Goal: Transaction & Acquisition: Obtain resource

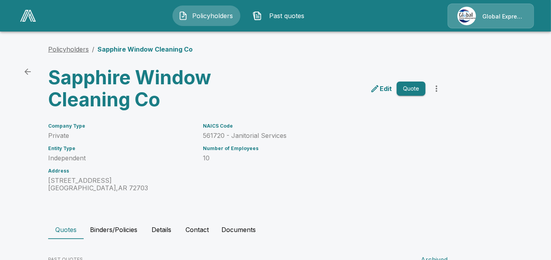
click at [64, 49] on link "Policyholders" at bounding box center [68, 49] width 41 height 8
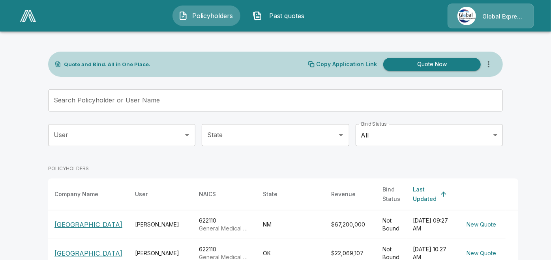
click at [191, 100] on input "Search Policyholder or User Name" at bounding box center [271, 101] width 446 height 22
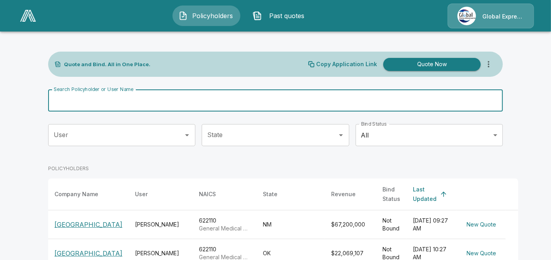
paste input "**********"
type input "**********"
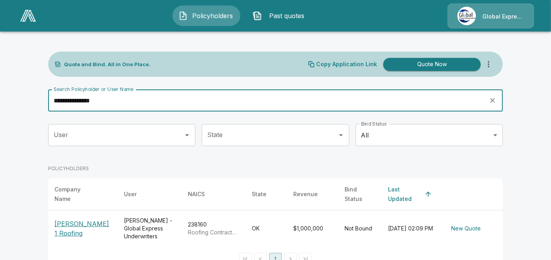
click at [82, 225] on p "Scott 1 Roofing" at bounding box center [82, 228] width 57 height 19
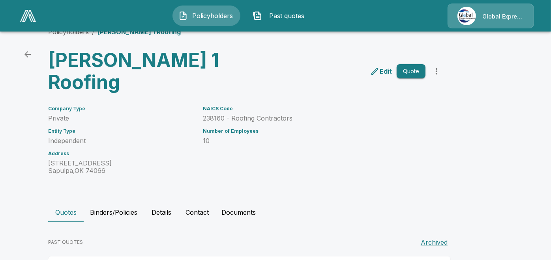
scroll to position [91, 0]
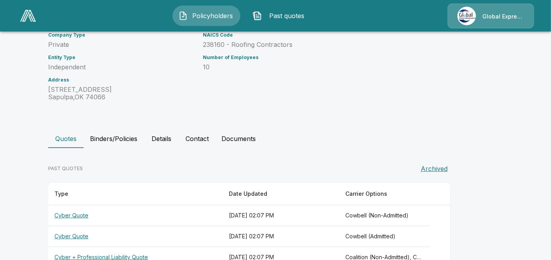
click at [136, 247] on th "Cyber + Professional Liability Quote" at bounding box center [135, 257] width 174 height 21
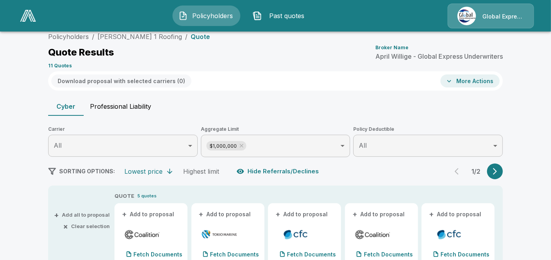
scroll to position [91, 0]
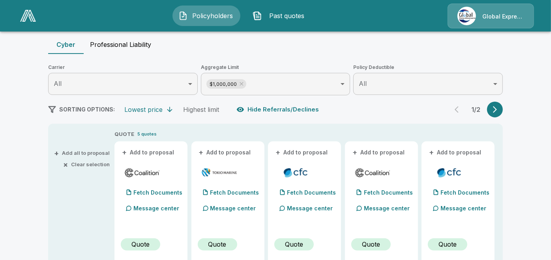
click at [151, 155] on button "+ Add to proposal" at bounding box center [148, 152] width 55 height 9
click at [224, 152] on button "+ Add to proposal" at bounding box center [225, 152] width 55 height 9
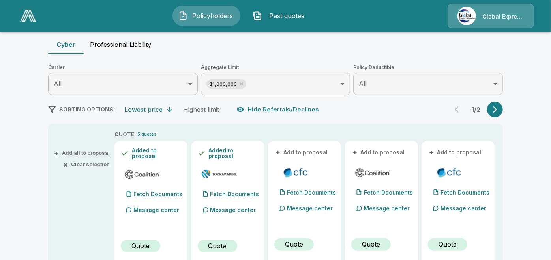
click at [311, 151] on button "+ Add to proposal" at bounding box center [301, 152] width 55 height 9
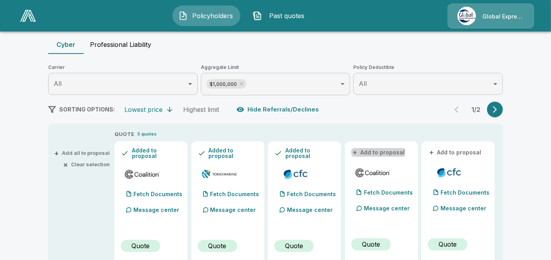
click at [373, 151] on button "+ Add to proposal" at bounding box center [378, 152] width 55 height 9
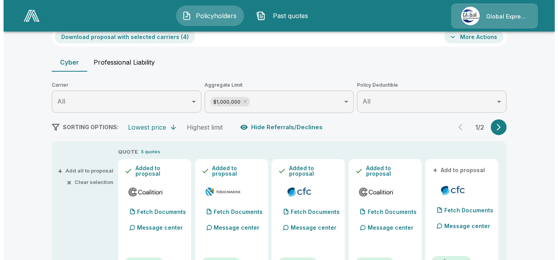
scroll to position [3, 0]
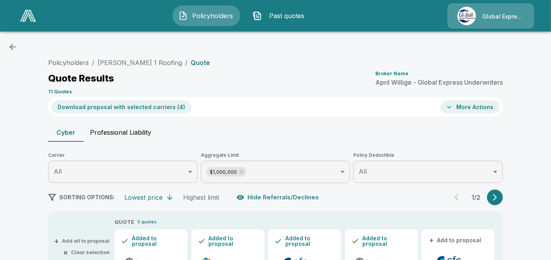
click at [134, 107] on button "Download proposal with selected carriers ( 4 )" at bounding box center [121, 107] width 140 height 13
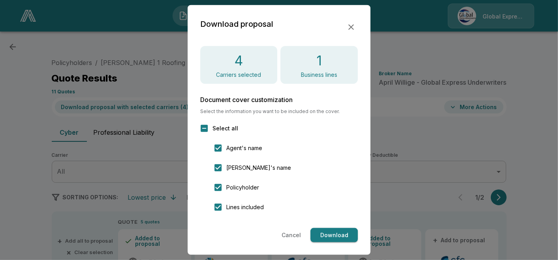
click at [324, 231] on button "Download" at bounding box center [333, 235] width 47 height 15
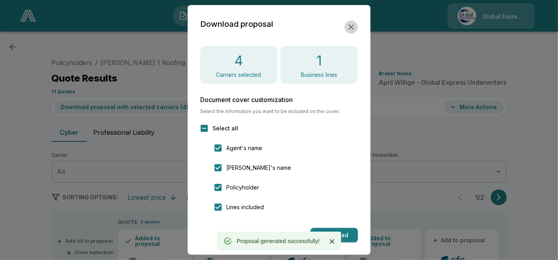
click at [356, 23] on button "button" at bounding box center [350, 27] width 13 height 13
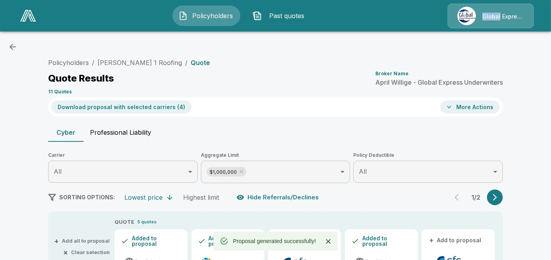
click at [356, 23] on div "Policyholders Past quotes Global Express Underwriters" at bounding box center [275, 15] width 536 height 25
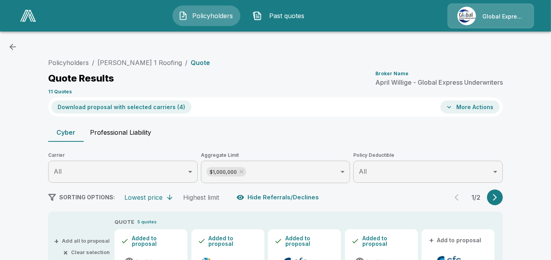
drag, startPoint x: 356, startPoint y: 23, endPoint x: 458, endPoint y: 100, distance: 127.7
click at [458, 100] on div "Download proposal with selected carriers ( 4 ) More Actions" at bounding box center [275, 106] width 455 height 19
click at [458, 103] on button "More Actions" at bounding box center [469, 107] width 59 height 13
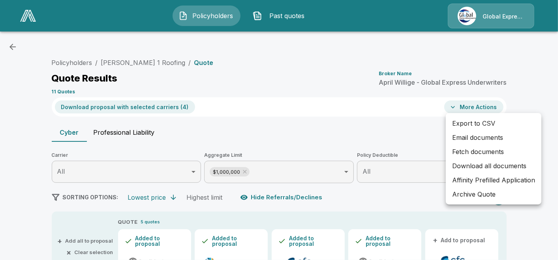
click at [463, 137] on li "Email documents" at bounding box center [493, 138] width 95 height 14
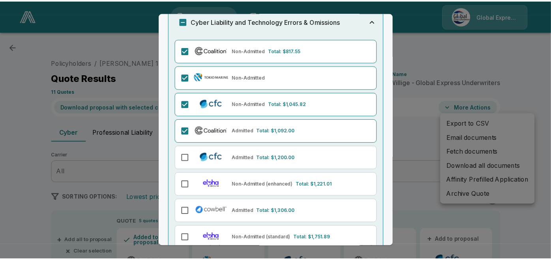
scroll to position [126, 0]
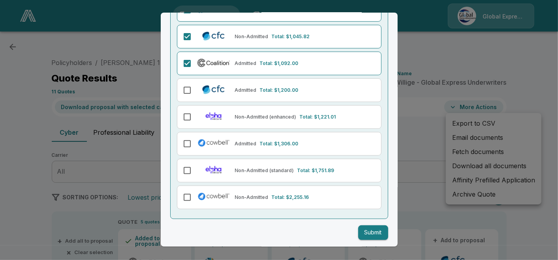
click at [365, 232] on button "Submit" at bounding box center [373, 233] width 30 height 15
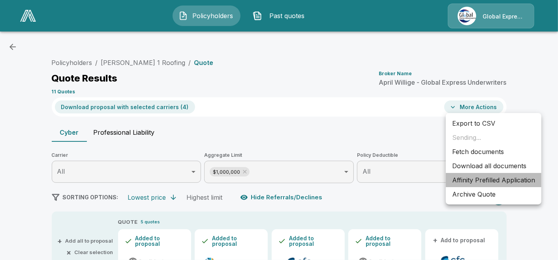
click at [472, 182] on li "Affinity Prefilled Application" at bounding box center [493, 180] width 95 height 14
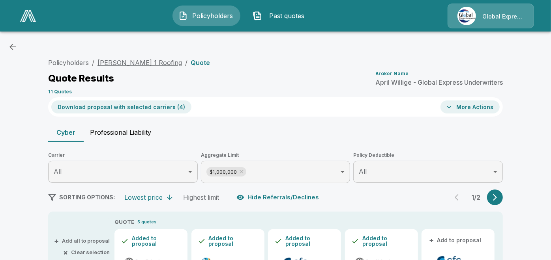
click at [129, 66] on link "Scott 1 Roofing" at bounding box center [139, 63] width 84 height 8
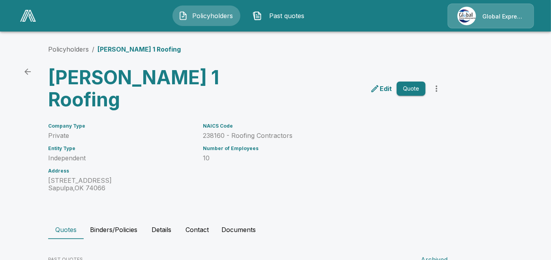
click at [206, 114] on div "NAICS Code 238160 - Roofing Contractors Number of Employees 10" at bounding box center [309, 153] width 232 height 78
drag, startPoint x: 206, startPoint y: 114, endPoint x: 294, endPoint y: 114, distance: 88.0
click at [294, 132] on p "238160 - Roofing Contractors" at bounding box center [314, 135] width 223 height 7
copy p "238160 - Roofing Contractors"
click at [67, 50] on link "Policyholders" at bounding box center [68, 49] width 41 height 8
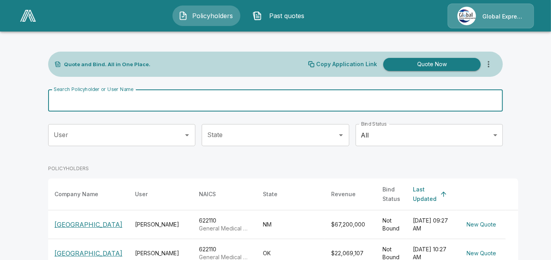
click at [256, 99] on input "Search Policyholder or User Name" at bounding box center [271, 101] width 446 height 22
paste input "**********"
type input "**********"
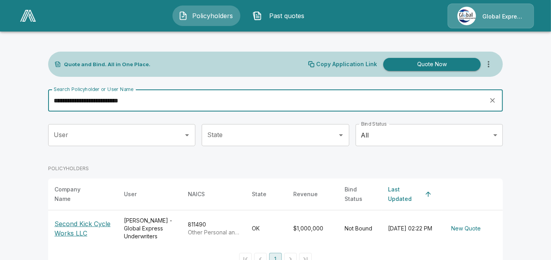
click at [101, 219] on p "Second Kick Cycle Works LLC" at bounding box center [82, 228] width 57 height 19
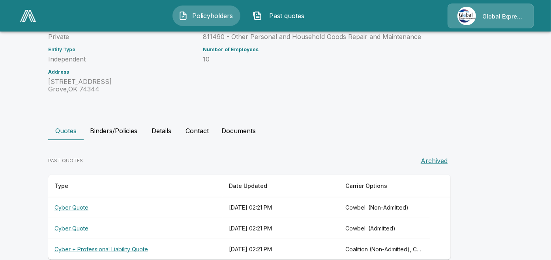
scroll to position [113, 0]
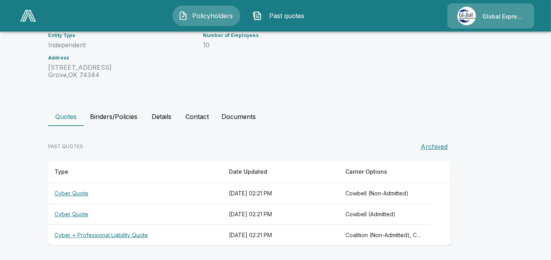
click at [72, 192] on th "Cyber Quote" at bounding box center [135, 193] width 174 height 21
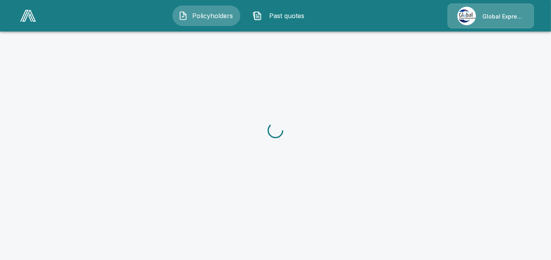
scroll to position [113, 0]
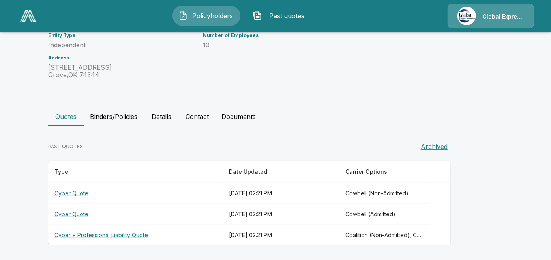
click at [146, 230] on th "Cyber + Professional Liability Quote" at bounding box center [135, 235] width 174 height 21
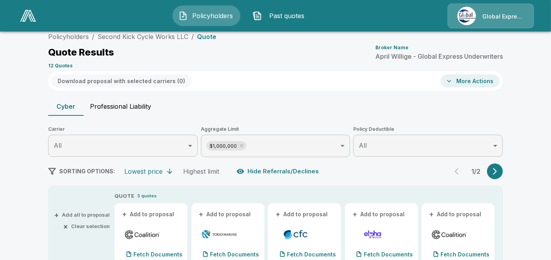
scroll to position [113, 0]
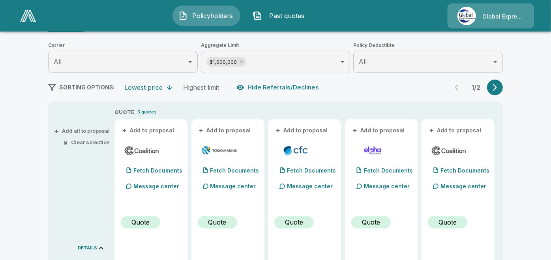
click at [75, 9] on div "Policyholders Past quotes Global Express Underwriters" at bounding box center [275, 15] width 536 height 25
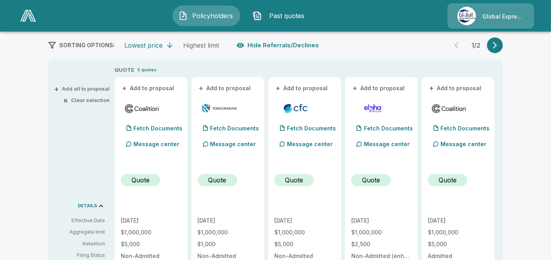
scroll to position [163, 0]
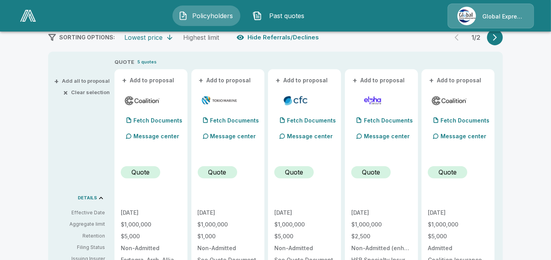
click at [167, 80] on button "+ Add to proposal" at bounding box center [148, 80] width 55 height 9
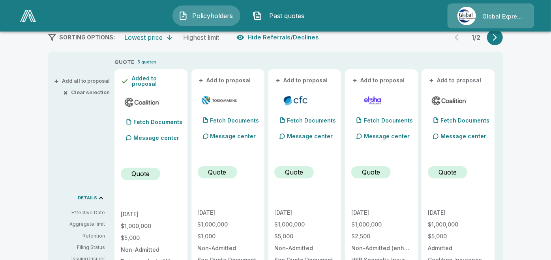
click at [218, 79] on button "+ Add to proposal" at bounding box center [225, 80] width 55 height 9
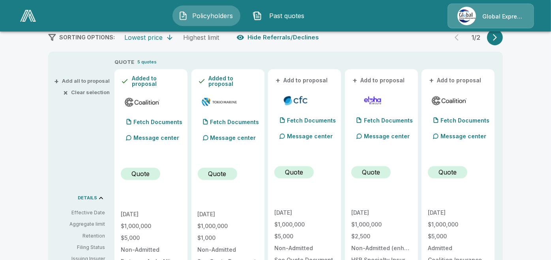
click at [300, 79] on button "+ Add to proposal" at bounding box center [301, 80] width 55 height 9
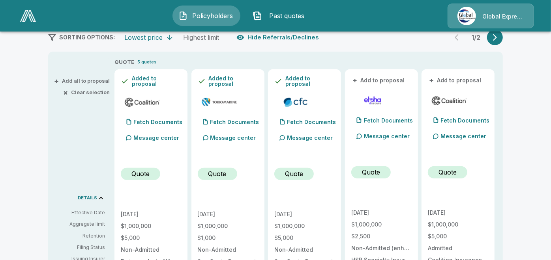
click at [469, 78] on button "+ Add to proposal" at bounding box center [455, 80] width 55 height 9
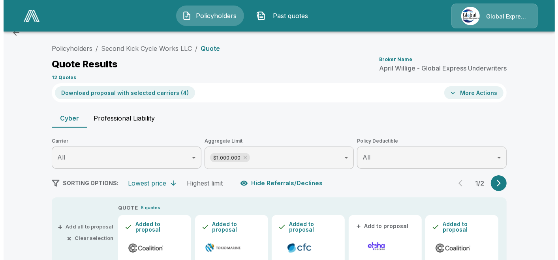
scroll to position [11, 0]
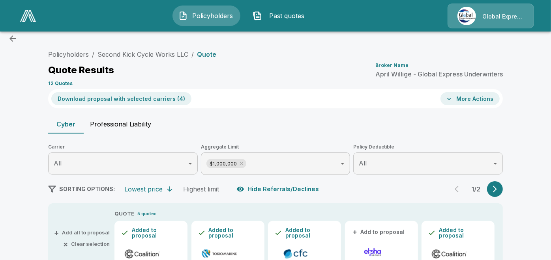
click at [152, 95] on button "Download proposal with selected carriers ( 4 )" at bounding box center [121, 98] width 140 height 13
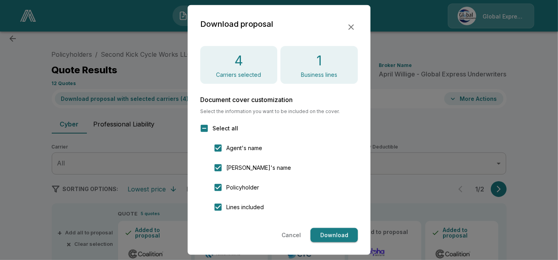
click at [322, 238] on button "Download" at bounding box center [333, 235] width 47 height 15
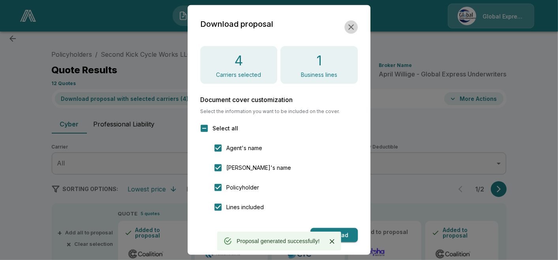
click at [351, 28] on icon "button" at bounding box center [350, 26] width 9 height 9
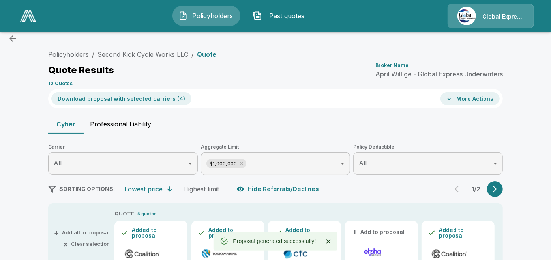
click at [470, 94] on button "More Actions" at bounding box center [469, 98] width 59 height 13
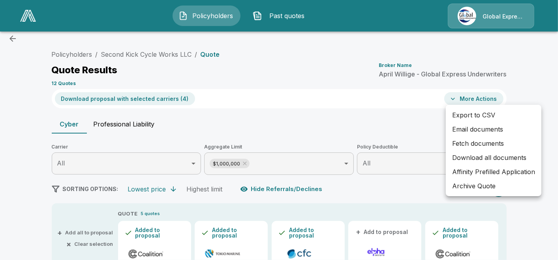
click at [480, 131] on li "Email documents" at bounding box center [493, 129] width 95 height 14
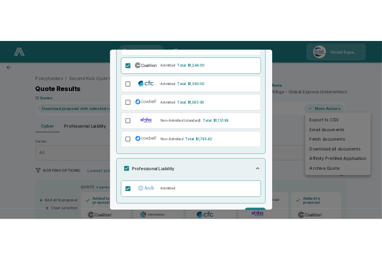
scroll to position [198, 0]
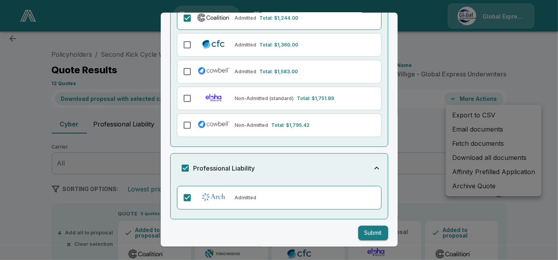
click at [365, 231] on button "Submit" at bounding box center [373, 233] width 30 height 15
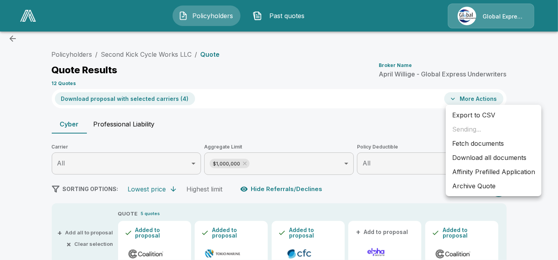
click at [463, 174] on li "Affinity Prefilled Application" at bounding box center [493, 172] width 95 height 14
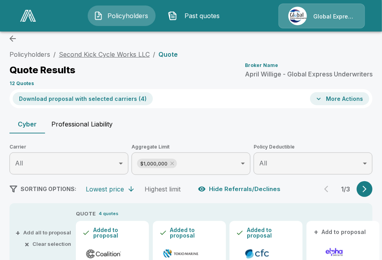
click at [134, 54] on link "Second Kick Cycle Works LLC" at bounding box center [104, 55] width 91 height 8
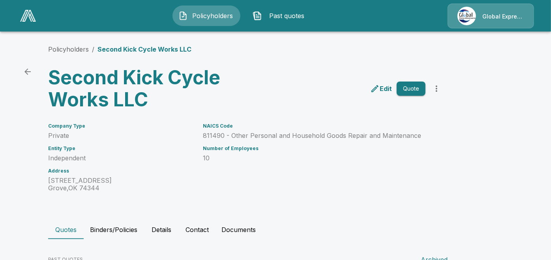
click at [209, 137] on p "811490 - Other Personal and Household Goods Repair and Maintenance" at bounding box center [314, 135] width 223 height 7
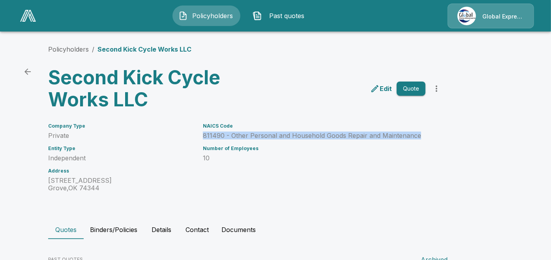
drag, startPoint x: 207, startPoint y: 136, endPoint x: 420, endPoint y: 135, distance: 212.7
click at [381, 135] on p "811490 - Other Personal and Household Goods Repair and Maintenance" at bounding box center [314, 135] width 223 height 7
copy p "811490 - Other Personal and Household Goods Repair and Maintenance"
click at [69, 49] on link "Policyholders" at bounding box center [68, 49] width 41 height 8
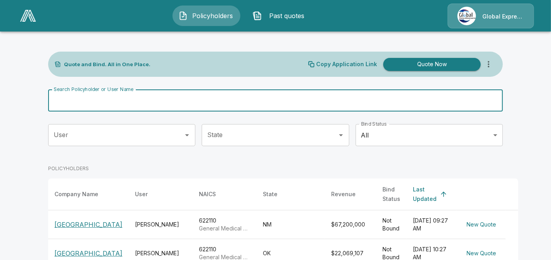
click at [181, 98] on input "Search Policyholder or User Name" at bounding box center [271, 101] width 446 height 22
paste input "**********"
type input "**********"
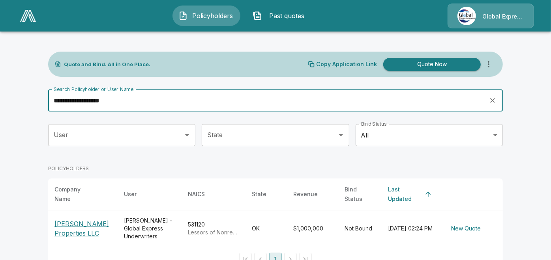
click at [95, 220] on p "[PERSON_NAME] Properties LLC" at bounding box center [82, 228] width 57 height 19
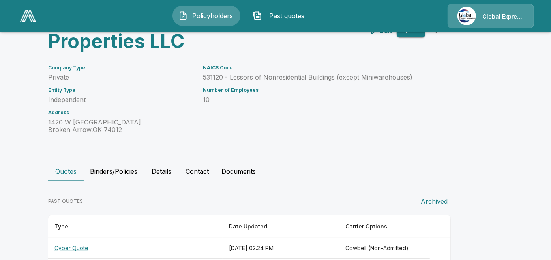
scroll to position [91, 0]
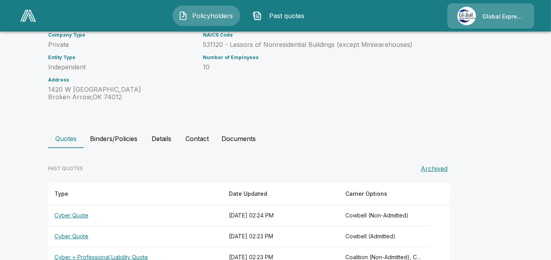
click at [123, 247] on th "Cyber + Professional Liability Quote" at bounding box center [135, 257] width 174 height 21
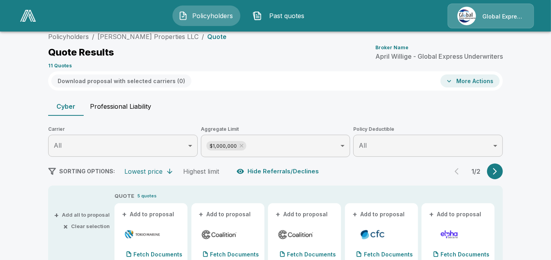
scroll to position [91, 0]
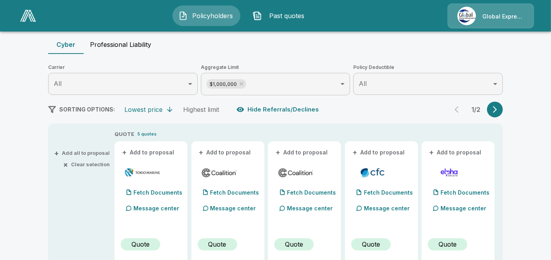
click at [146, 151] on button "+ Add to proposal" at bounding box center [148, 152] width 55 height 9
click at [215, 150] on button "+ Add to proposal" at bounding box center [225, 152] width 55 height 9
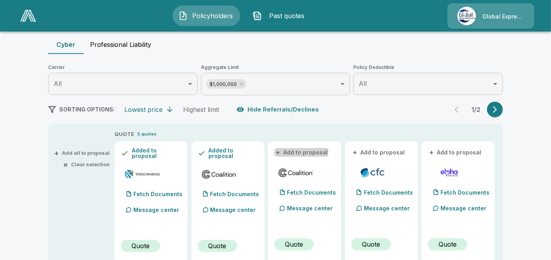
click at [301, 152] on button "+ Add to proposal" at bounding box center [301, 152] width 55 height 9
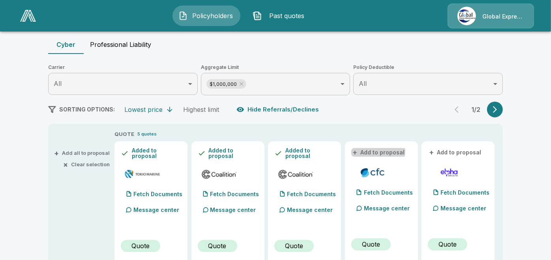
click at [363, 150] on button "+ Add to proposal" at bounding box center [378, 152] width 55 height 9
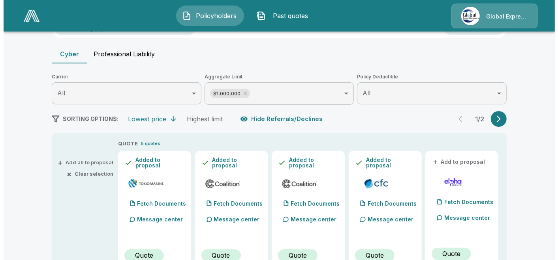
scroll to position [50, 0]
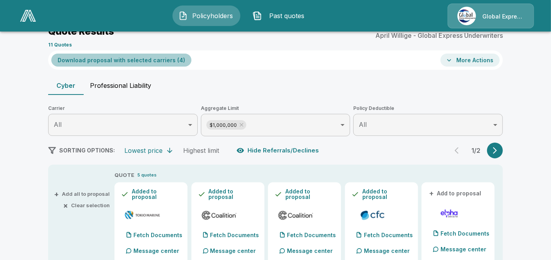
click at [157, 61] on button "Download proposal with selected carriers ( 4 )" at bounding box center [121, 60] width 140 height 13
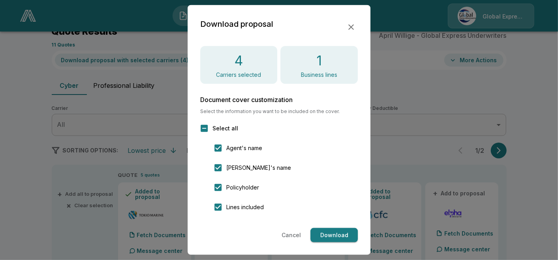
click at [335, 240] on button "Download" at bounding box center [333, 235] width 47 height 15
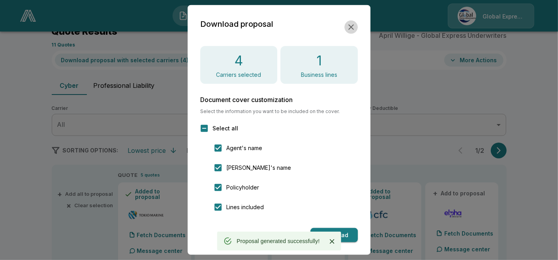
click at [350, 23] on icon "button" at bounding box center [350, 26] width 9 height 9
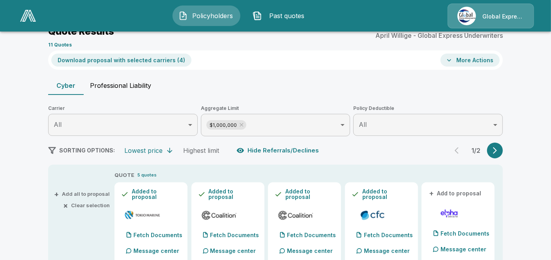
click at [453, 63] on icon "button" at bounding box center [449, 60] width 8 height 8
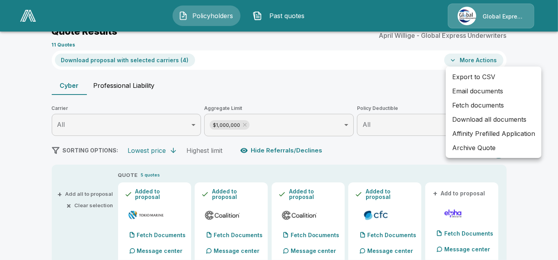
click at [466, 89] on li "Email documents" at bounding box center [493, 91] width 95 height 14
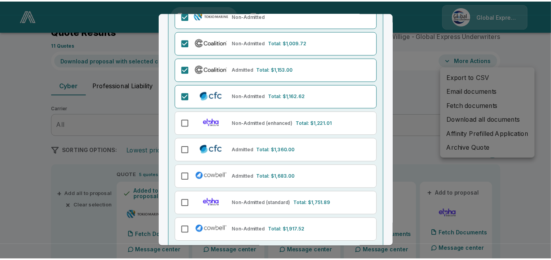
scroll to position [126, 0]
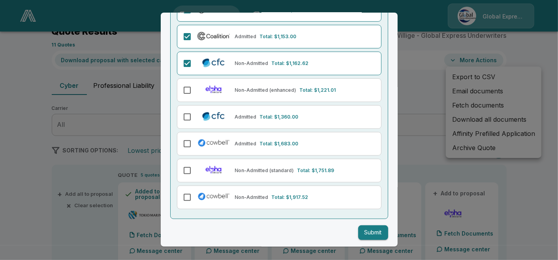
click at [364, 233] on button "Submit" at bounding box center [373, 233] width 30 height 15
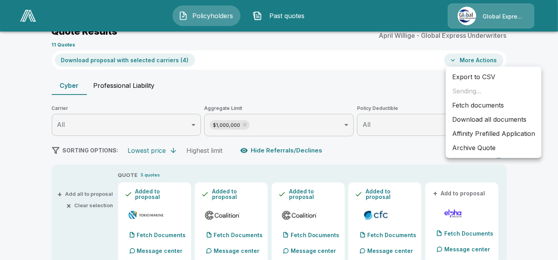
click at [469, 131] on li "Affinity Prefilled Application" at bounding box center [493, 134] width 95 height 14
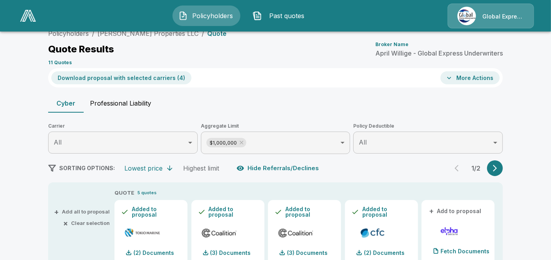
scroll to position [0, 0]
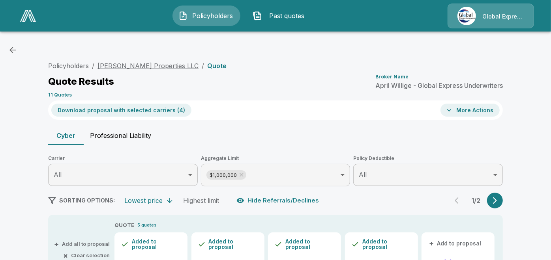
click at [143, 67] on link "Shaw Properties LLC" at bounding box center [147, 66] width 101 height 8
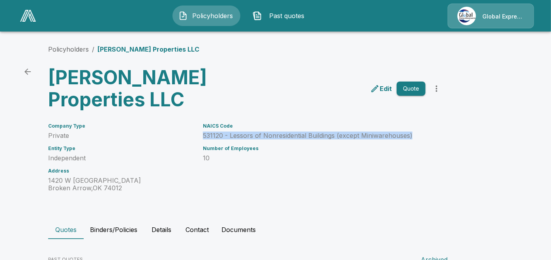
drag, startPoint x: 207, startPoint y: 115, endPoint x: 416, endPoint y: 111, distance: 208.8
click at [416, 132] on p "531120 - Lessors of Nonresidential Buildings (except Miniwarehouses)" at bounding box center [314, 135] width 223 height 7
copy p "531120 - Lessors of Nonresidential Buildings (except Miniwarehouses)"
click at [70, 49] on link "Policyholders" at bounding box center [68, 49] width 41 height 8
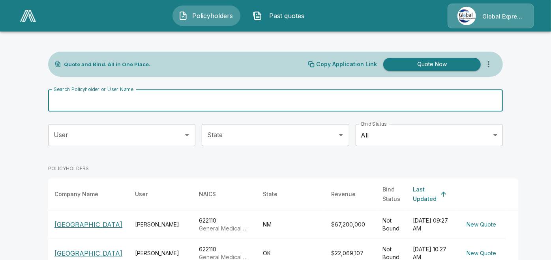
click at [160, 98] on input "Search Policyholder or User Name" at bounding box center [271, 101] width 446 height 22
paste input "**********"
type input "**********"
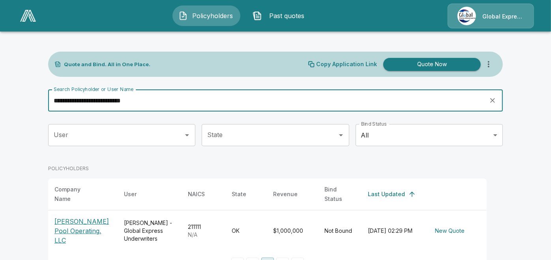
click at [83, 219] on p "Sheppard Pool Operating, LLC" at bounding box center [82, 231] width 57 height 28
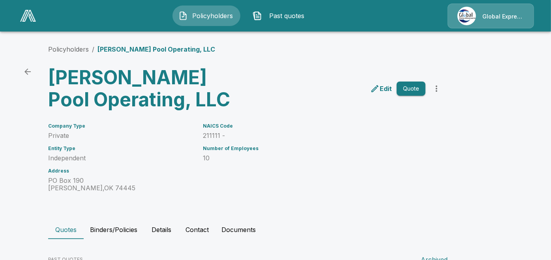
click at [295, 140] on div "NAICS Code 211111 - Number of Employees 10" at bounding box center [309, 153] width 232 height 78
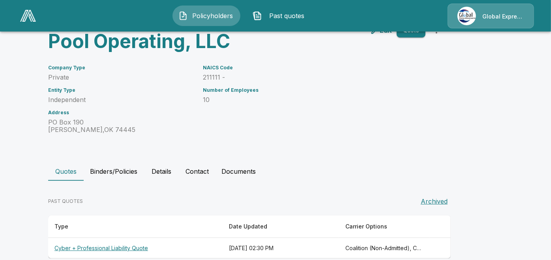
scroll to position [71, 0]
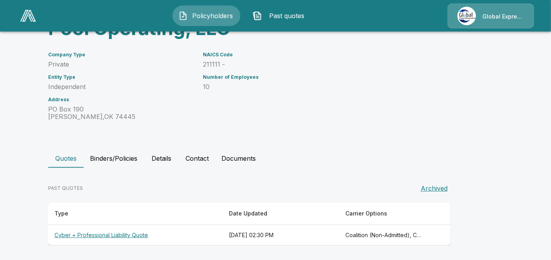
click at [117, 236] on th "Cyber + Professional Liability Quote" at bounding box center [135, 235] width 174 height 21
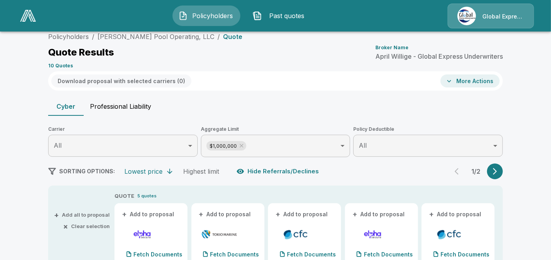
scroll to position [71, 0]
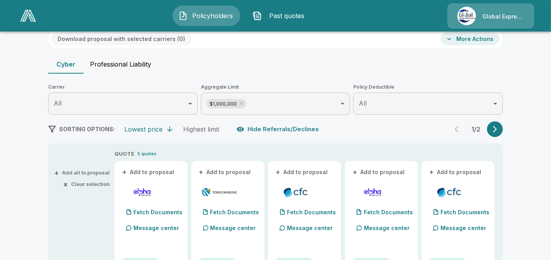
click at [247, 168] on button "+ Add to proposal" at bounding box center [225, 172] width 55 height 9
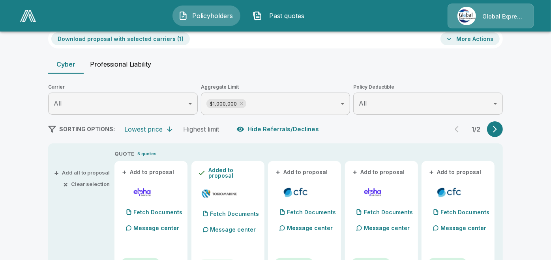
click at [296, 169] on button "+ Add to proposal" at bounding box center [301, 172] width 55 height 9
click at [368, 171] on button "+ Add to proposal" at bounding box center [378, 172] width 55 height 9
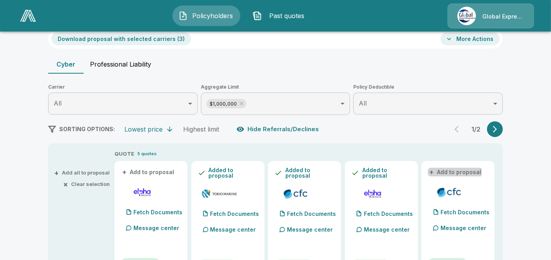
click at [444, 172] on button "+ Add to proposal" at bounding box center [455, 172] width 55 height 9
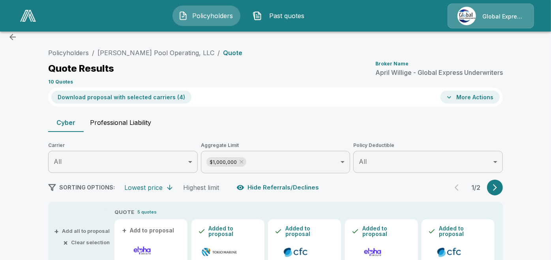
scroll to position [0, 0]
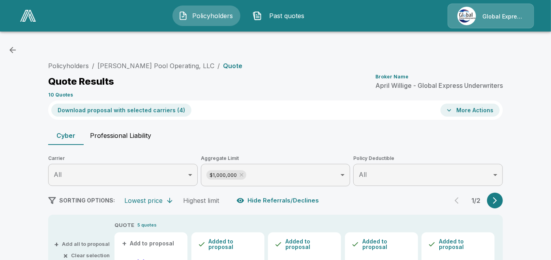
click at [139, 114] on button "Download proposal with selected carriers ( 4 )" at bounding box center [121, 110] width 140 height 13
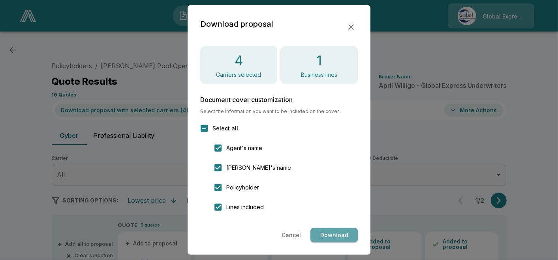
click at [338, 235] on button "Download" at bounding box center [333, 235] width 47 height 15
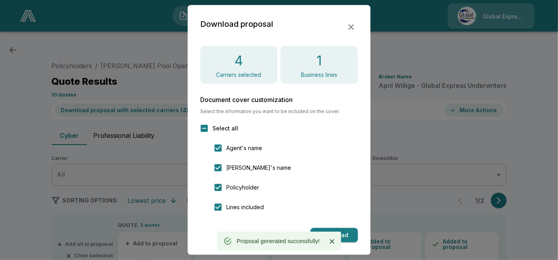
click at [349, 26] on icon "button" at bounding box center [351, 27] width 6 height 6
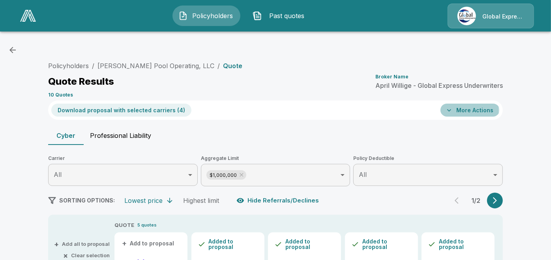
click at [451, 110] on icon "button" at bounding box center [449, 110] width 4 height 2
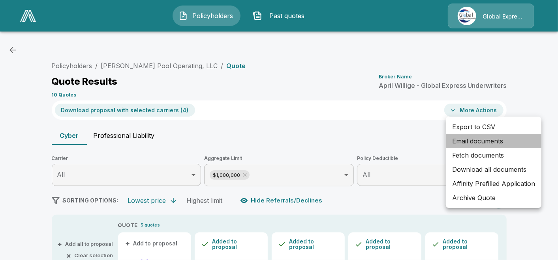
click at [470, 141] on li "Email documents" at bounding box center [493, 141] width 95 height 14
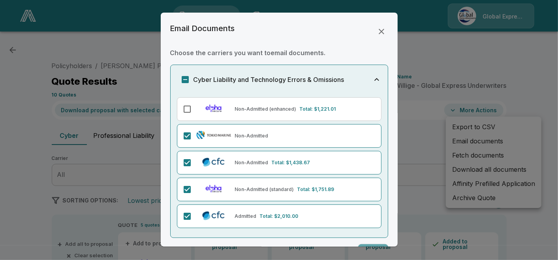
click at [371, 245] on button "Submit" at bounding box center [373, 252] width 30 height 15
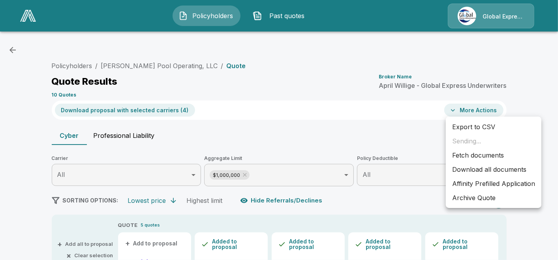
click at [478, 183] on li "Affinity Prefilled Application" at bounding box center [493, 184] width 95 height 14
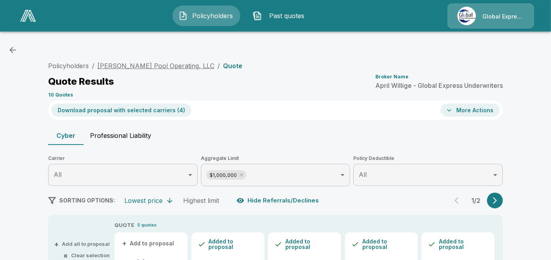
click at [152, 64] on link "[PERSON_NAME] Pool Operating, LLC" at bounding box center [155, 66] width 117 height 8
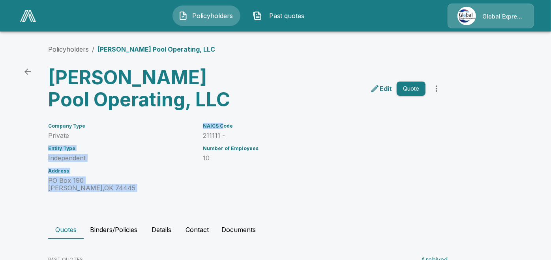
drag, startPoint x: 225, startPoint y: 120, endPoint x: 188, endPoint y: 129, distance: 37.6
click at [188, 129] on div "Company Type Private Entity Type Independent Address [STREET_ADDRESS][PERSON_NA…" at bounding box center [271, 153] width 464 height 78
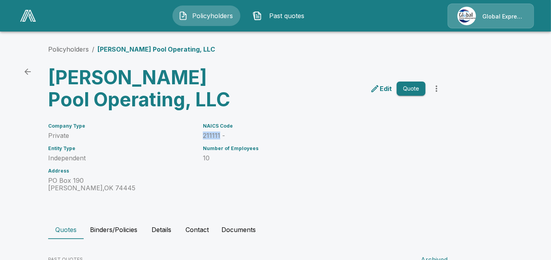
drag, startPoint x: 188, startPoint y: 129, endPoint x: 222, endPoint y: 135, distance: 34.6
click at [222, 135] on div "NAICS Code 211111 - Number of Employees 10" at bounding box center [309, 153] width 232 height 78
copy p "211111"
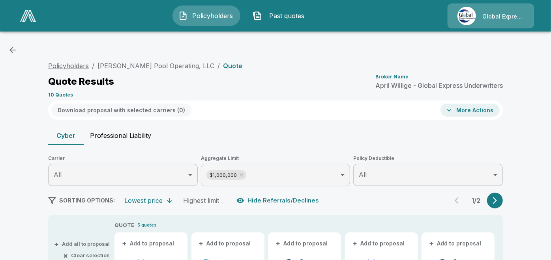
click at [84, 65] on link "Policyholders" at bounding box center [68, 66] width 41 height 8
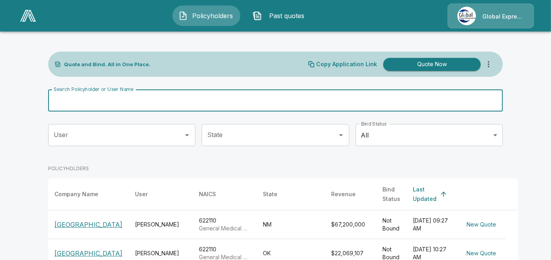
click at [232, 101] on input "Search Policyholder or User Name" at bounding box center [271, 101] width 446 height 22
paste input "**********"
type input "**********"
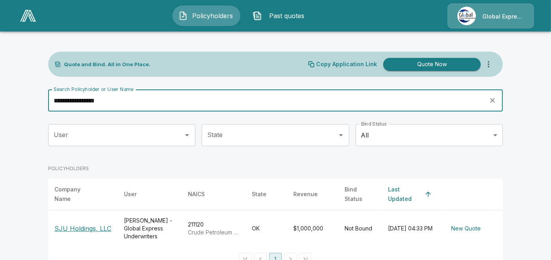
click at [99, 224] on p "SJU Holdings, LLC" at bounding box center [82, 228] width 57 height 9
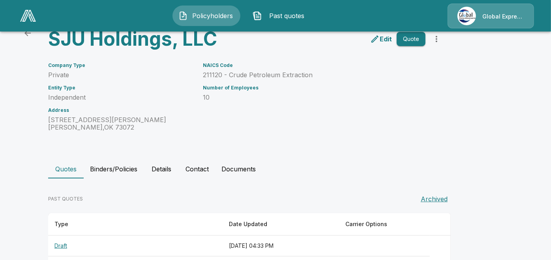
scroll to position [33, 0]
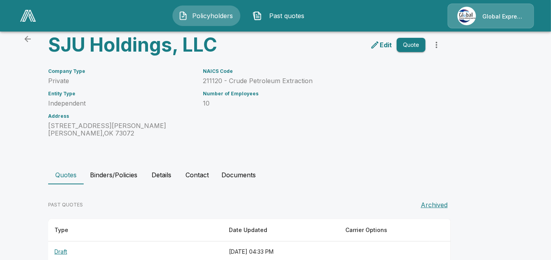
click at [335, 128] on div "NAICS Code 211120 - Crude Petroleum Extraction Number of Employees 10" at bounding box center [309, 98] width 232 height 78
click at [315, 39] on div "Edit Quote" at bounding box center [343, 42] width 201 height 28
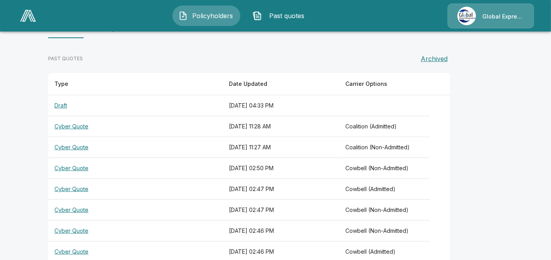
scroll to position [0, 0]
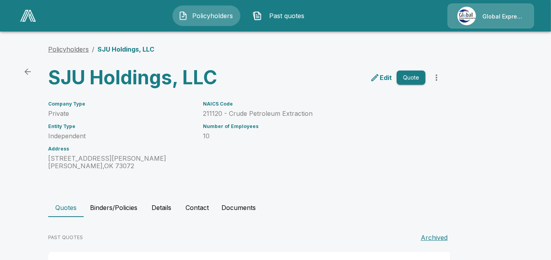
click at [78, 48] on link "Policyholders" at bounding box center [68, 49] width 41 height 8
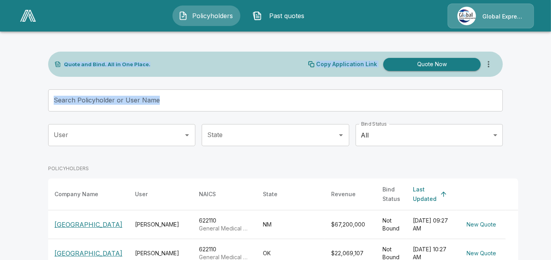
drag, startPoint x: 0, startPoint y: 0, endPoint x: 210, endPoint y: 98, distance: 231.3
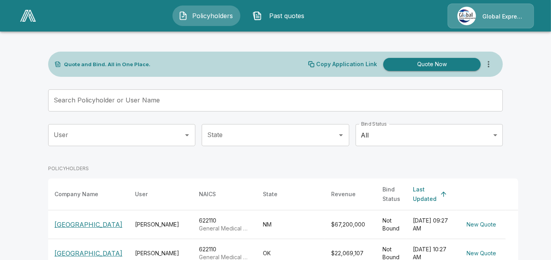
click at [200, 95] on input "Search Policyholder or User Name" at bounding box center [271, 101] width 446 height 22
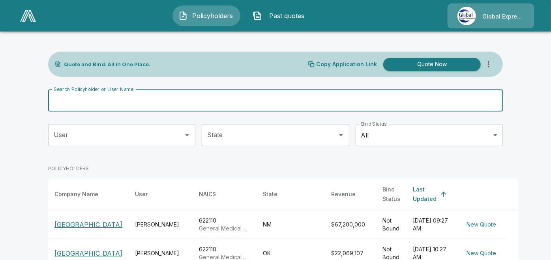
paste input "**********"
type input "**********"
click at [200, 95] on input "**********" at bounding box center [265, 101] width 435 height 22
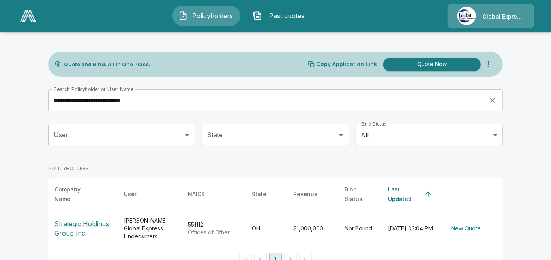
click at [81, 220] on p "Strategic Holdings Group Inc" at bounding box center [82, 228] width 57 height 19
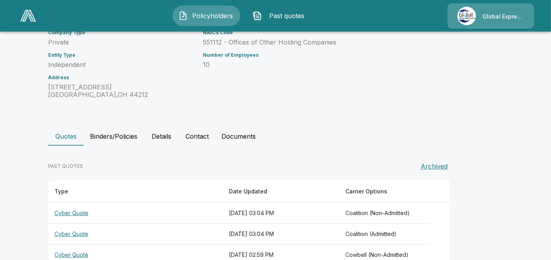
scroll to position [155, 0]
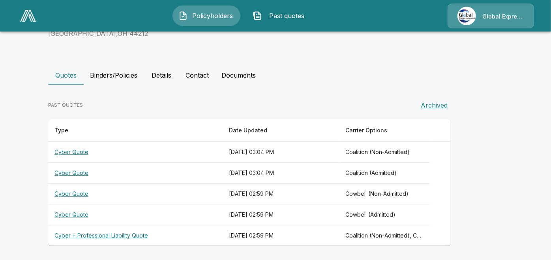
click at [75, 151] on th "Cyber Quote" at bounding box center [135, 152] width 174 height 21
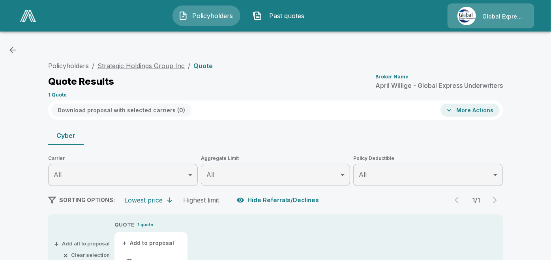
click at [144, 65] on link "Strategic Holdings Group Inc" at bounding box center [140, 66] width 87 height 8
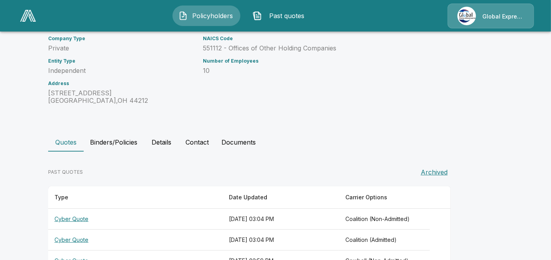
scroll to position [155, 0]
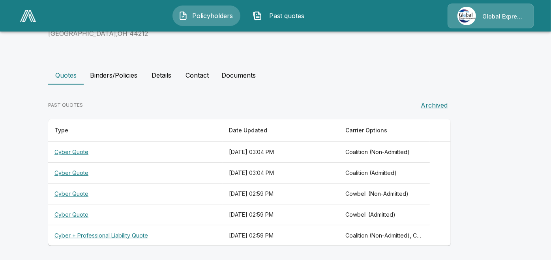
click at [80, 173] on th "Cyber Quote" at bounding box center [135, 173] width 174 height 21
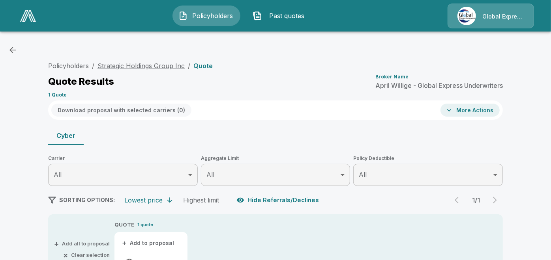
click at [151, 65] on link "Strategic Holdings Group Inc" at bounding box center [140, 66] width 87 height 8
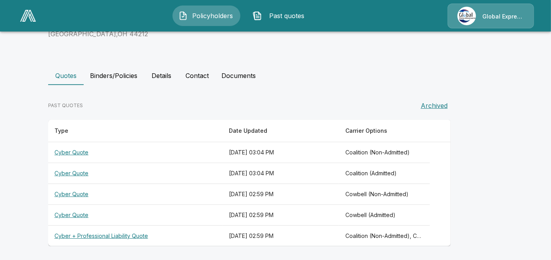
scroll to position [155, 0]
click at [119, 236] on th "Cyber + Professional Liability Quote" at bounding box center [135, 236] width 174 height 21
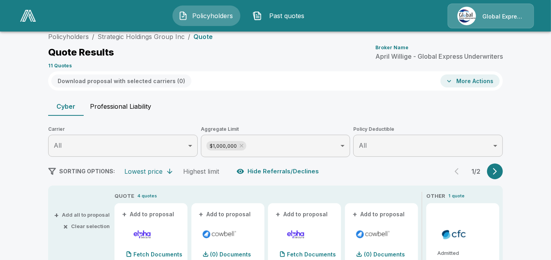
scroll to position [155, 0]
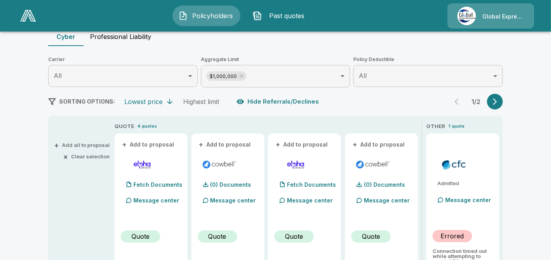
scroll to position [105, 0]
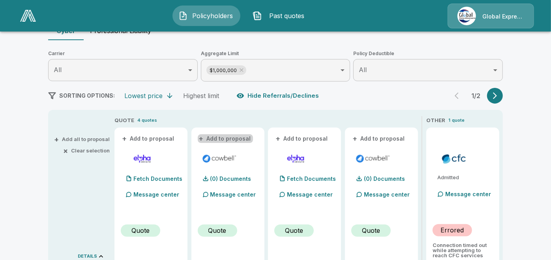
click at [239, 136] on button "+ Add to proposal" at bounding box center [225, 139] width 55 height 9
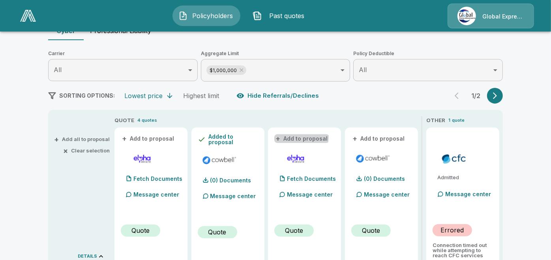
click at [290, 136] on button "+ Add to proposal" at bounding box center [301, 139] width 55 height 9
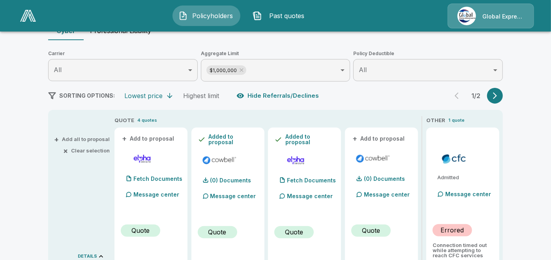
click at [369, 137] on button "+ Add to proposal" at bounding box center [378, 139] width 55 height 9
click at [499, 99] on button "button" at bounding box center [495, 96] width 16 height 16
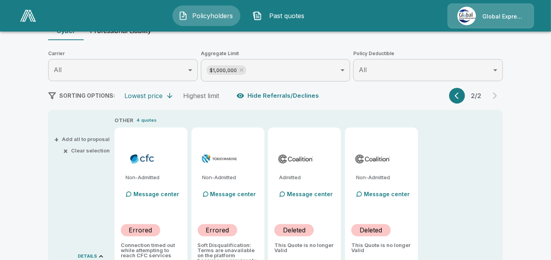
click at [455, 98] on button "button" at bounding box center [457, 96] width 16 height 16
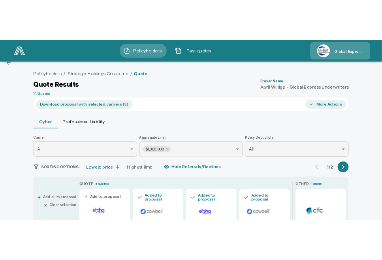
scroll to position [11, 0]
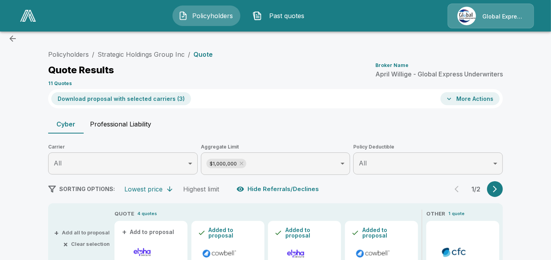
click at [166, 103] on button "Download proposal with selected carriers ( 3 )" at bounding box center [121, 98] width 140 height 13
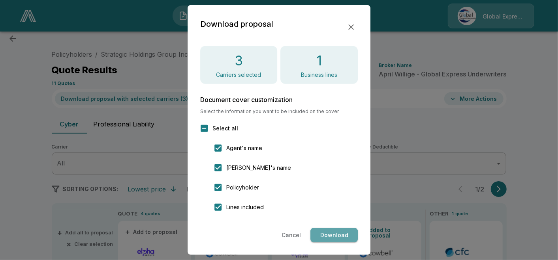
drag, startPoint x: 327, startPoint y: 236, endPoint x: 320, endPoint y: 236, distance: 7.1
click at [320, 236] on button "Download" at bounding box center [333, 235] width 47 height 15
click at [352, 28] on icon "button" at bounding box center [351, 27] width 6 height 6
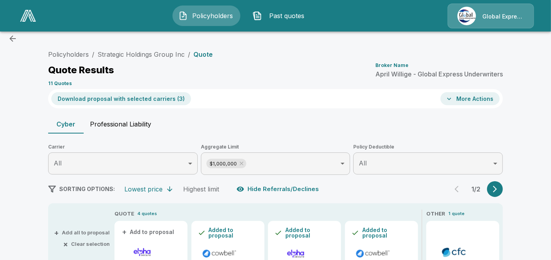
click at [471, 98] on button "More Actions" at bounding box center [469, 98] width 59 height 13
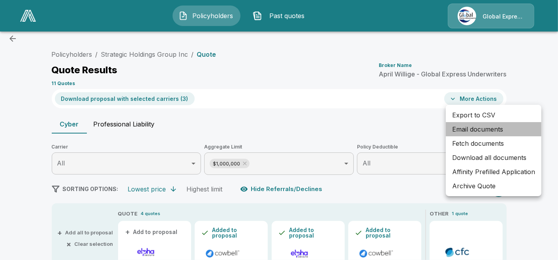
click at [467, 133] on li "Email documents" at bounding box center [493, 129] width 95 height 14
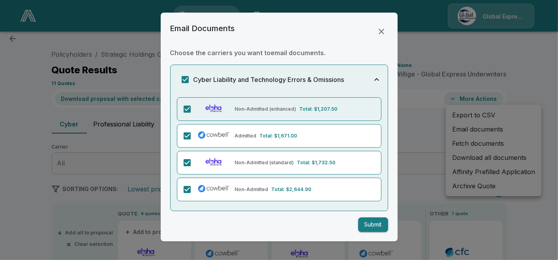
click at [185, 109] on div "Cyber Liability and Technology Errors & Omissions Non-Admitted (enhanced) Total…" at bounding box center [279, 138] width 218 height 147
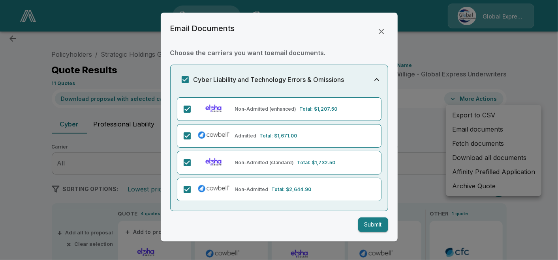
drag, startPoint x: 372, startPoint y: 227, endPoint x: 363, endPoint y: 223, distance: 9.2
click at [363, 223] on button "Submit" at bounding box center [373, 225] width 30 height 15
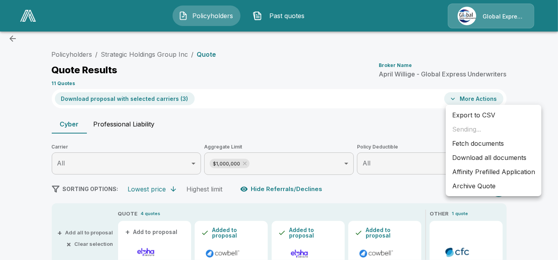
click at [485, 105] on div at bounding box center [279, 130] width 558 height 260
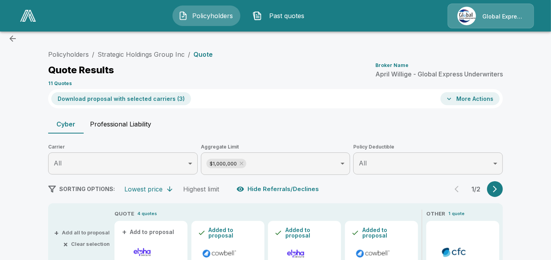
drag, startPoint x: 481, startPoint y: 98, endPoint x: 517, endPoint y: 55, distance: 56.5
click at [457, 92] on button "More Actions" at bounding box center [469, 98] width 59 height 13
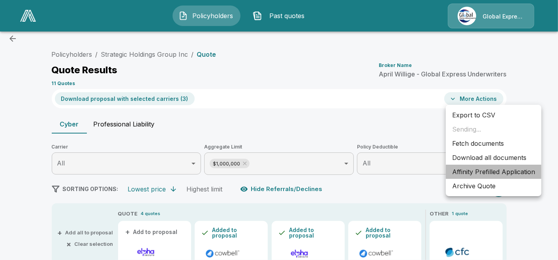
click at [480, 172] on li "Affinity Prefilled Application" at bounding box center [493, 172] width 95 height 14
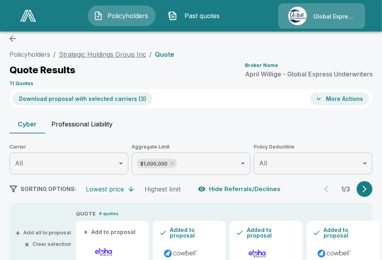
click at [132, 52] on link "Strategic Holdings Group Inc" at bounding box center [102, 55] width 87 height 8
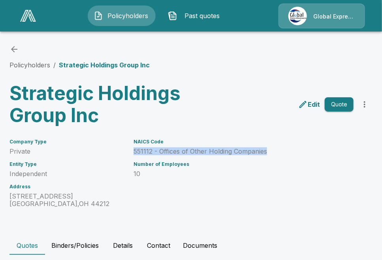
drag, startPoint x: 137, startPoint y: 153, endPoint x: 271, endPoint y: 153, distance: 133.8
click at [271, 153] on p "551112 - Offices of Other Holding Companies" at bounding box center [221, 151] width 177 height 7
copy p "551112 - Offices of Other Holding Companies"
